Goal: Transaction & Acquisition: Download file/media

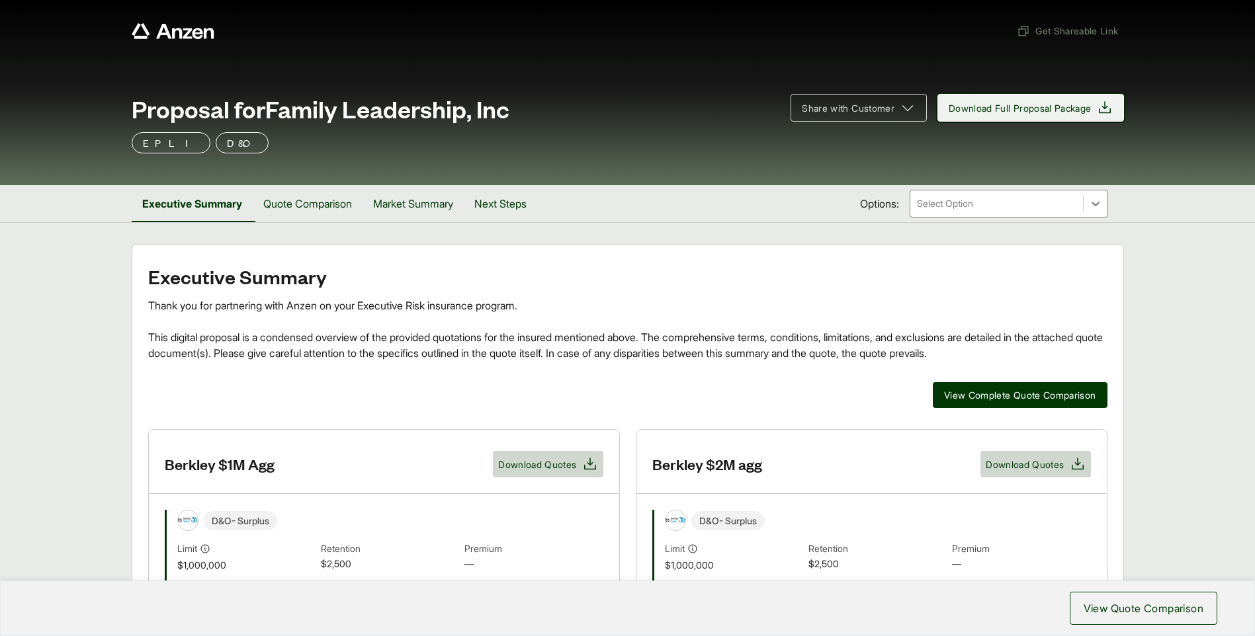
click at [1012, 109] on span "Download Full Proposal Package" at bounding box center [1019, 108] width 143 height 14
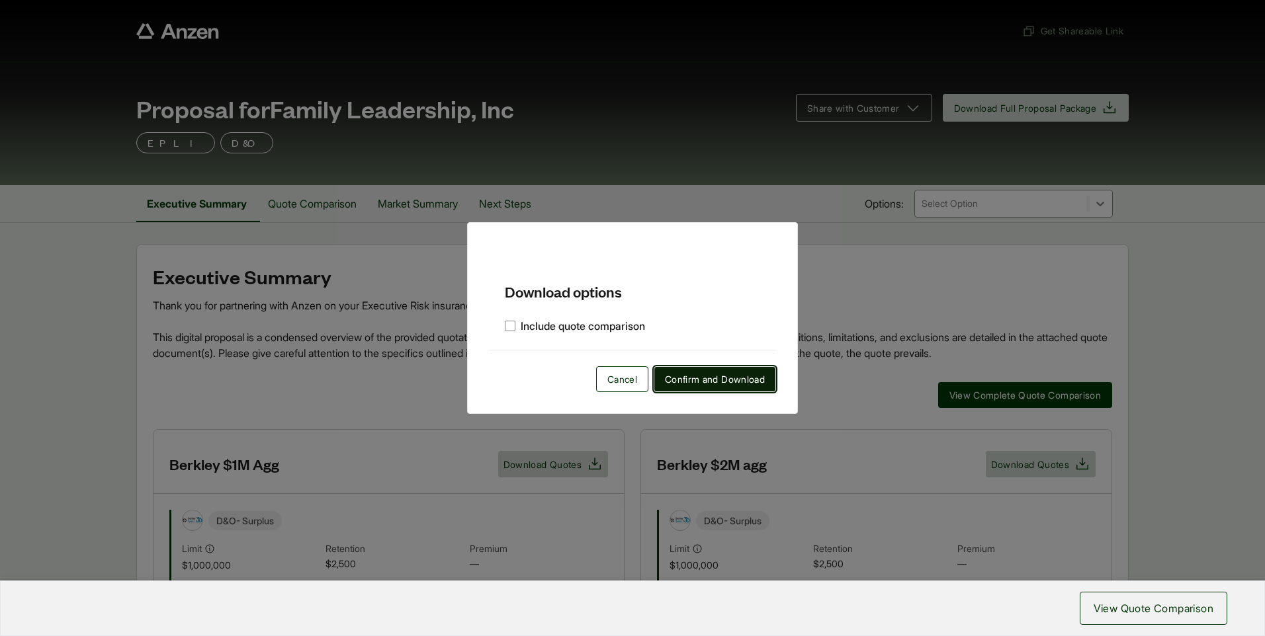
click at [706, 376] on span "Confirm and Download" at bounding box center [715, 379] width 100 height 14
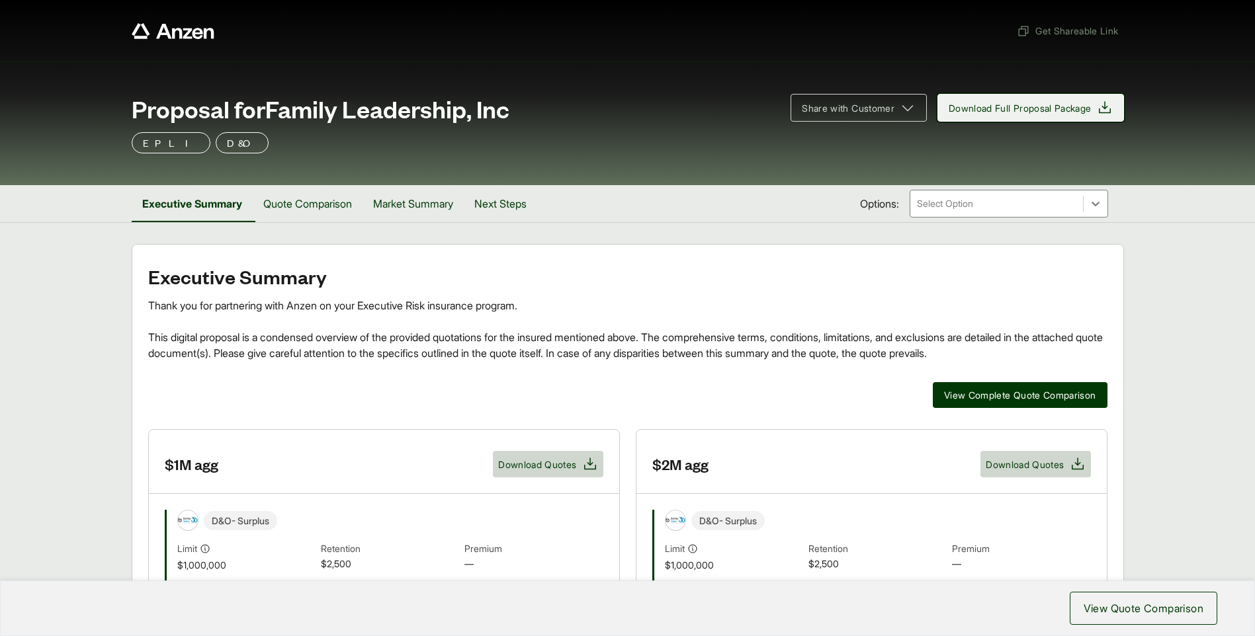
click at [999, 120] on button "Download Full Proposal Package" at bounding box center [1030, 108] width 187 height 28
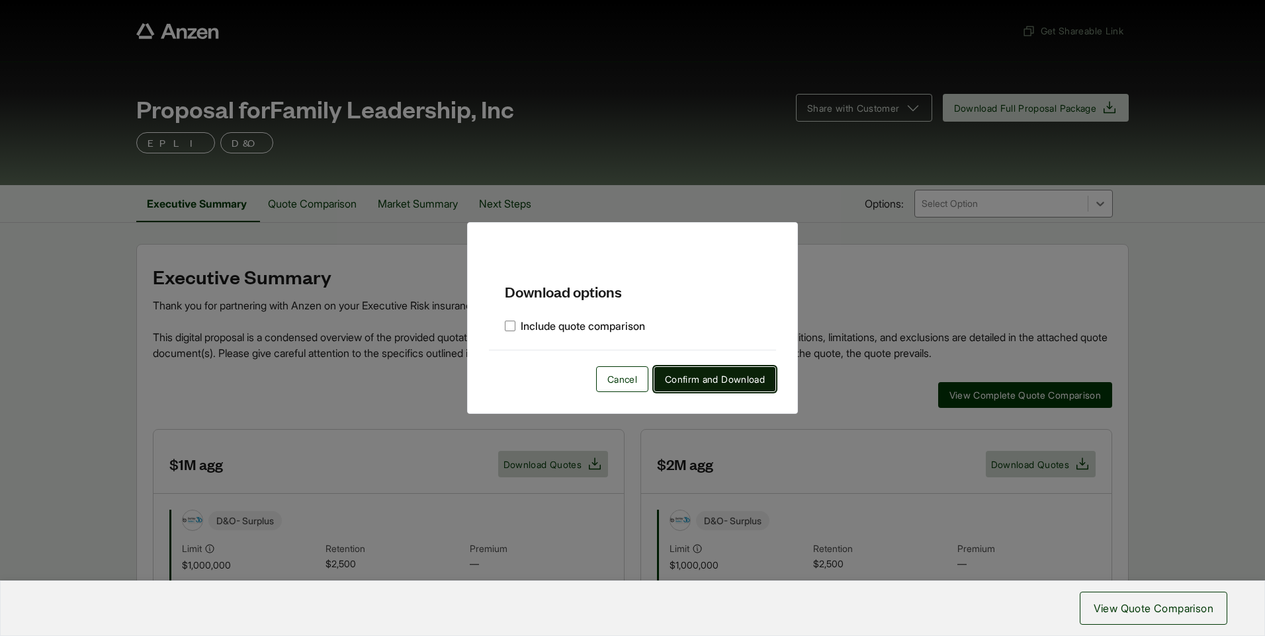
click at [720, 366] on button "Confirm and Download" at bounding box center [714, 379] width 122 height 26
